Goal: Use online tool/utility: Utilize a website feature to perform a specific function

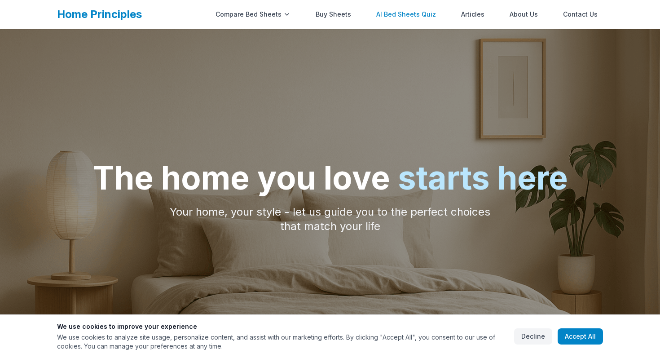
click at [416, 14] on link "AI Bed Sheets Quiz" at bounding box center [406, 14] width 71 height 18
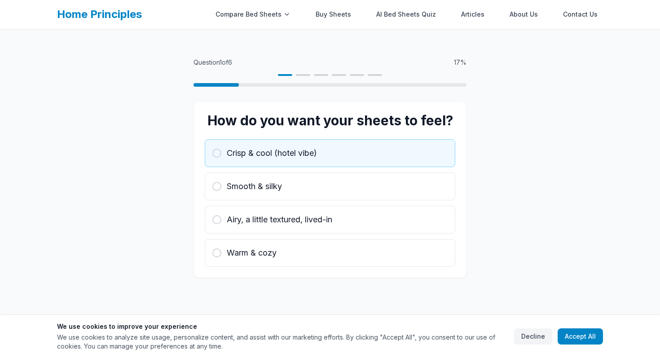
click at [293, 159] on span "Crisp & cool (hotel vibe)" at bounding box center [272, 153] width 90 height 13
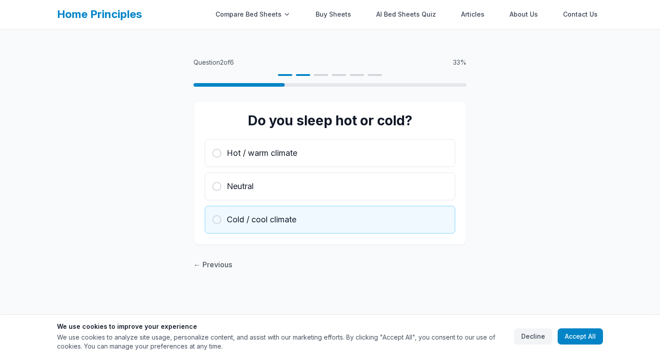
click at [294, 211] on button "Cold / cool climate" at bounding box center [330, 220] width 251 height 28
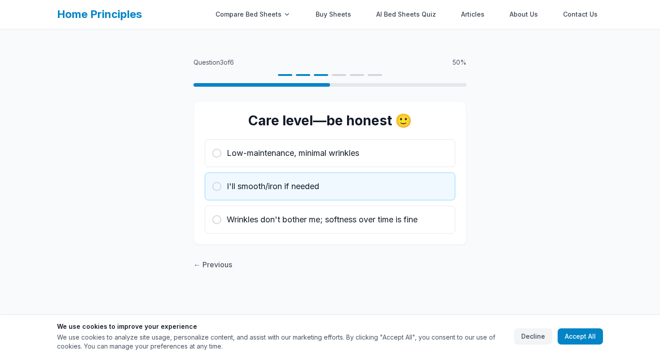
click at [297, 175] on button "I'll smooth/iron if needed" at bounding box center [330, 186] width 251 height 28
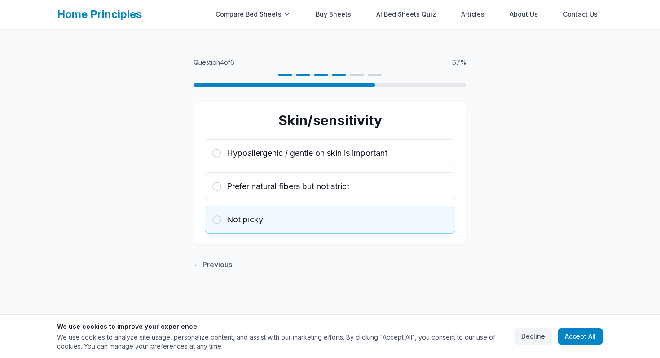
click at [298, 216] on div "Not picky" at bounding box center [329, 219] width 235 height 13
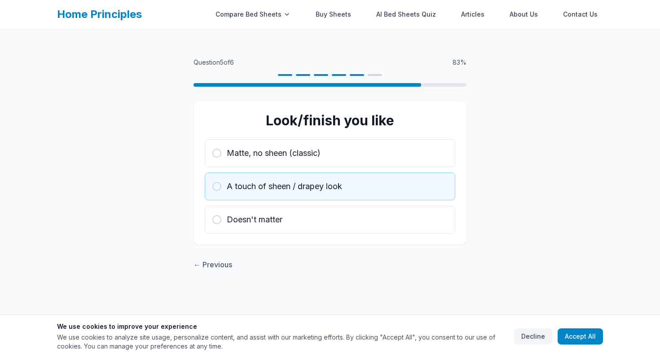
click at [306, 185] on span "A touch of sheen / drapey look" at bounding box center [284, 186] width 115 height 13
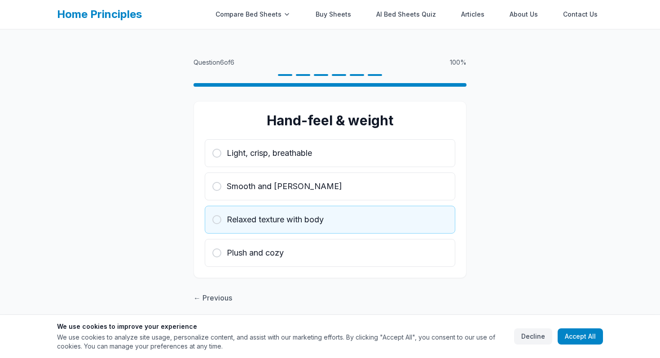
click at [305, 213] on span "Relaxed texture with body" at bounding box center [275, 219] width 97 height 13
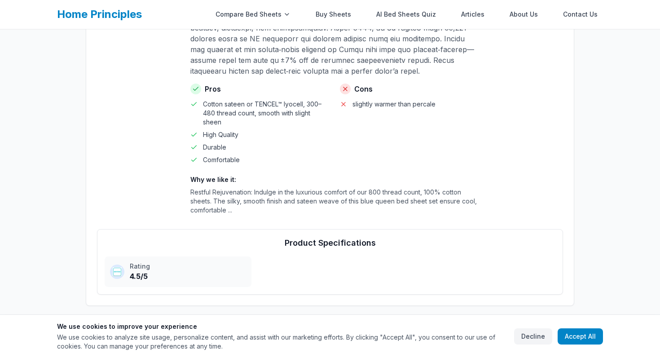
scroll to position [636, 0]
